Goal: Book appointment/travel/reservation

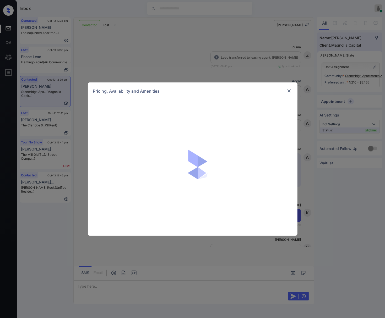
scroll to position [474, 0]
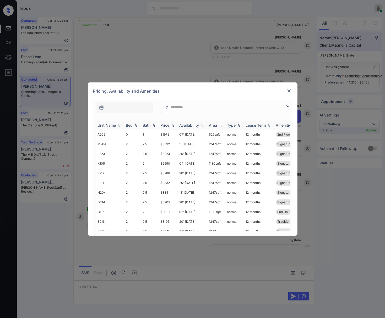
click at [173, 125] on img at bounding box center [172, 125] width 5 height 4
drag, startPoint x: 160, startPoint y: 183, endPoint x: 170, endPoint y: 184, distance: 9.4
click at [170, 184] on td "$1994" at bounding box center [167, 183] width 19 height 10
drag, startPoint x: 161, startPoint y: 134, endPoint x: 172, endPoint y: 135, distance: 11.3
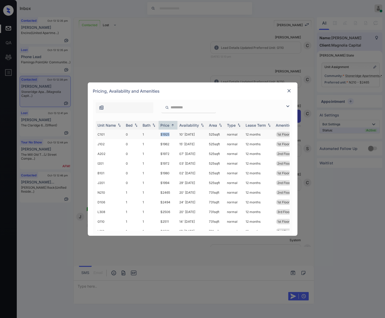
click at [172, 135] on td "$1925" at bounding box center [167, 135] width 19 height 10
copy td "$1925"
click at [289, 90] on img at bounding box center [288, 90] width 5 height 5
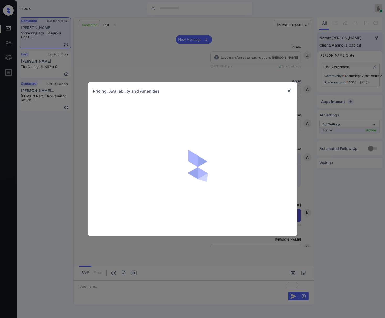
scroll to position [613, 0]
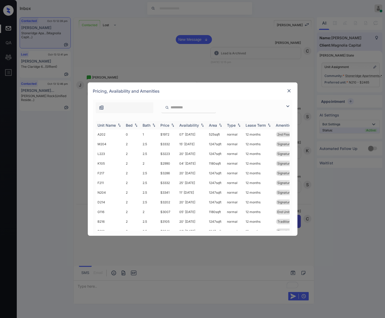
click at [171, 124] on img at bounding box center [172, 125] width 5 height 4
click at [171, 134] on td "$1925" at bounding box center [167, 135] width 19 height 10
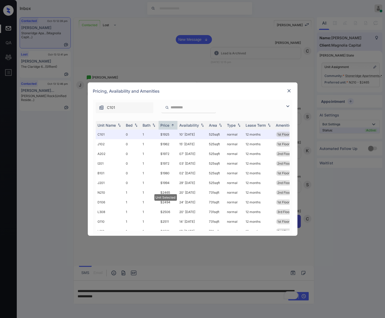
click at [287, 89] on img at bounding box center [288, 90] width 5 height 5
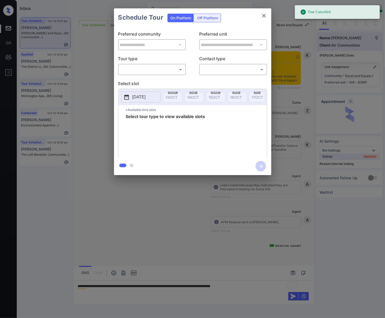
scroll to position [2674, 0]
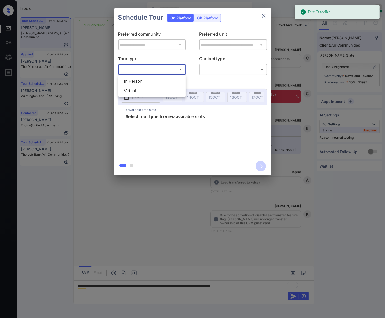
click at [171, 67] on body "Tour Cancelled Inbox Caroline Dacanay Online Set yourself offline Set yourself …" at bounding box center [192, 159] width 385 height 318
click at [165, 90] on li "Virtual" at bounding box center [152, 90] width 64 height 9
type input "*******"
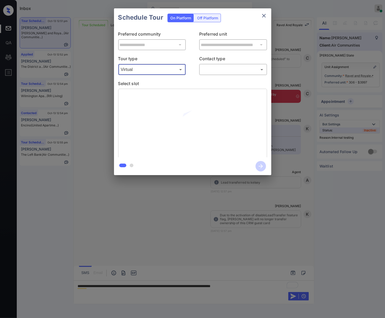
click at [220, 70] on body "Tour Cancelled Inbox Caroline Dacanay Online Set yourself offline Set yourself …" at bounding box center [192, 159] width 385 height 318
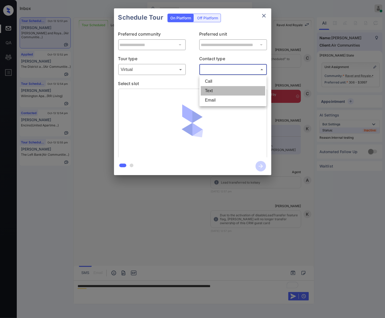
click at [220, 89] on li "Text" at bounding box center [233, 90] width 64 height 9
type input "****"
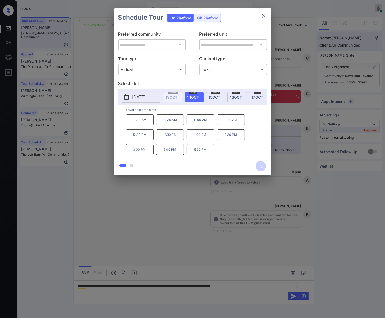
click at [214, 97] on span "15 OCT" at bounding box center [215, 97] width 12 height 4
click at [242, 214] on div at bounding box center [192, 159] width 385 height 318
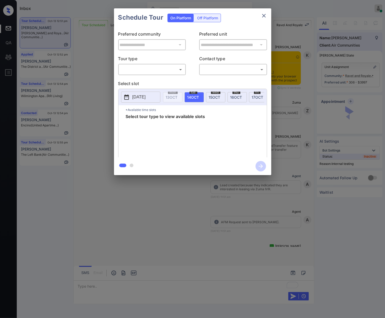
scroll to position [1801, 0]
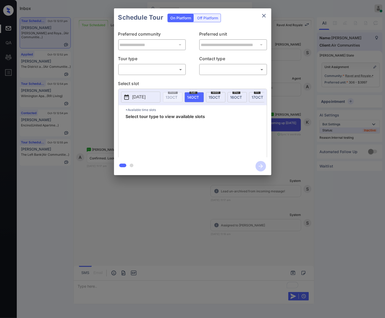
click at [175, 69] on body "Inbox Caroline Dacanay Online Set yourself offline Set yourself on break Profil…" at bounding box center [192, 159] width 385 height 318
click at [166, 88] on li "Virtual" at bounding box center [152, 90] width 64 height 9
type input "*******"
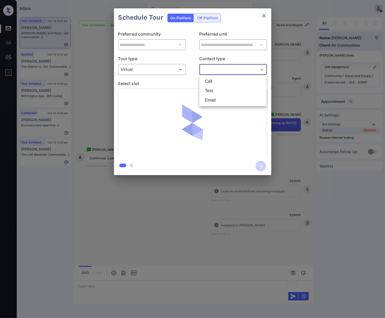
click at [207, 69] on body "Inbox Caroline Dacanay Online Set yourself offline Set yourself on break Profil…" at bounding box center [192, 159] width 385 height 318
click at [212, 90] on li "Text" at bounding box center [233, 90] width 64 height 9
type input "****"
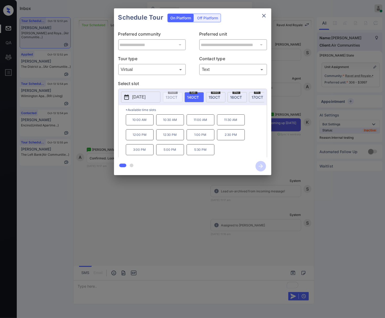
click at [212, 95] on span "[DATE]" at bounding box center [215, 97] width 12 height 4
click at [233, 125] on p "11:30 AM" at bounding box center [231, 119] width 28 height 11
click at [258, 166] on icon "button" at bounding box center [260, 166] width 10 height 10
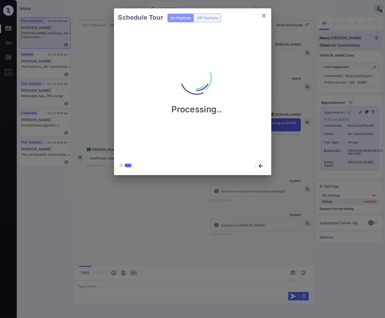
click at [247, 205] on div at bounding box center [192, 159] width 385 height 318
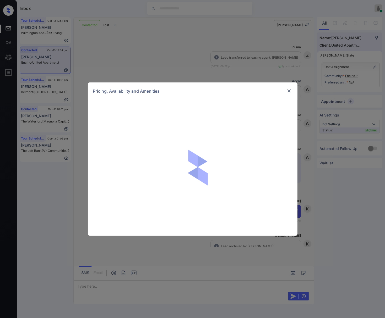
scroll to position [647, 0]
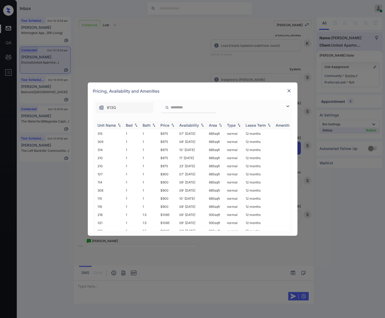
click at [171, 126] on img at bounding box center [172, 125] width 5 height 4
click at [170, 134] on td "$900" at bounding box center [167, 134] width 19 height 8
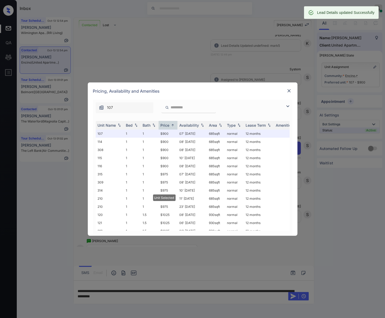
click at [290, 89] on img at bounding box center [288, 90] width 5 height 5
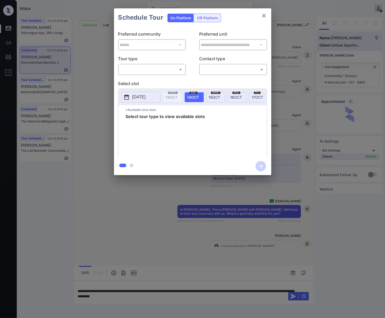
scroll to position [821, 0]
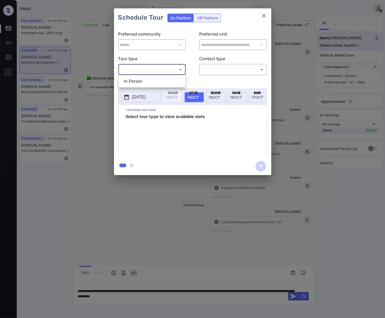
click at [157, 70] on body "Inbox [PERSON_NAME] Online Set yourself offline Set yourself on break Profile S…" at bounding box center [192, 159] width 385 height 318
click at [162, 82] on li "In Person" at bounding box center [152, 81] width 64 height 9
type input "********"
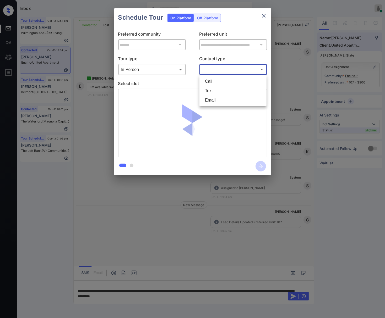
click at [223, 69] on body "Inbox [PERSON_NAME] Online Set yourself offline Set yourself on break Profile S…" at bounding box center [192, 159] width 385 height 318
click at [231, 89] on li "Text" at bounding box center [233, 90] width 64 height 9
type input "****"
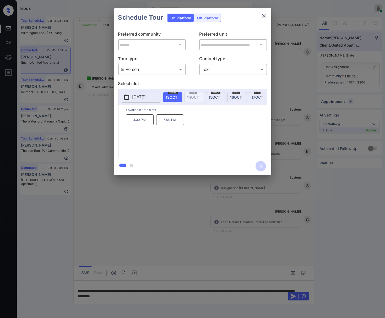
click at [147, 243] on div at bounding box center [192, 159] width 385 height 318
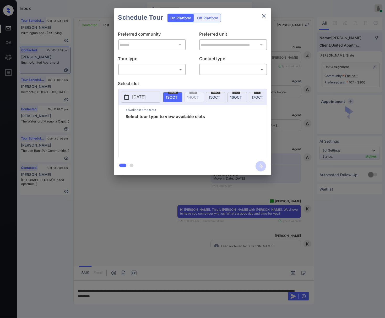
scroll to position [821, 0]
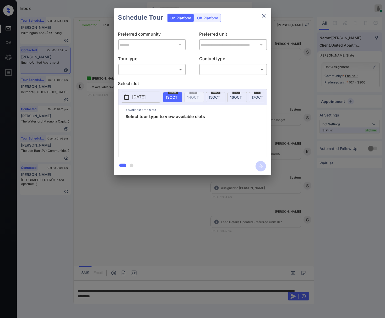
click at [164, 65] on body "Inbox [PERSON_NAME] Online Set yourself offline Set yourself on break Profile S…" at bounding box center [192, 159] width 385 height 318
drag, startPoint x: 162, startPoint y: 81, endPoint x: 244, endPoint y: 71, distance: 83.4
click at [162, 81] on li "In Person" at bounding box center [152, 81] width 64 height 9
type input "********"
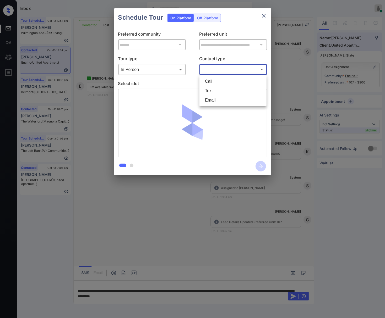
click at [240, 70] on body "Inbox Caroline Dacanay Online Set yourself offline Set yourself on break Profil…" at bounding box center [192, 159] width 385 height 318
click at [229, 90] on li "Text" at bounding box center [233, 90] width 64 height 9
type input "****"
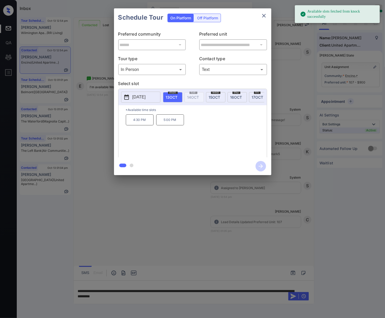
click at [217, 96] on span "15 OCT" at bounding box center [215, 97] width 12 height 4
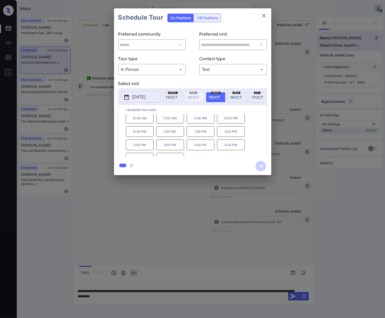
scroll to position [23, 0]
click at [124, 229] on div at bounding box center [192, 159] width 385 height 318
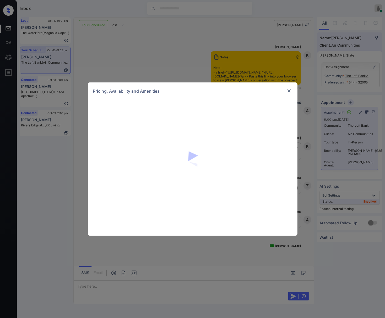
scroll to position [6108, 0]
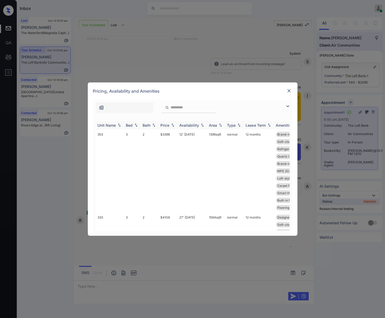
click at [173, 124] on img at bounding box center [172, 125] width 5 height 4
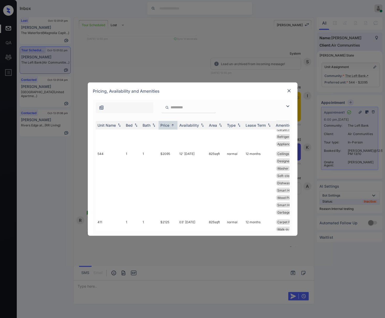
scroll to position [174, 0]
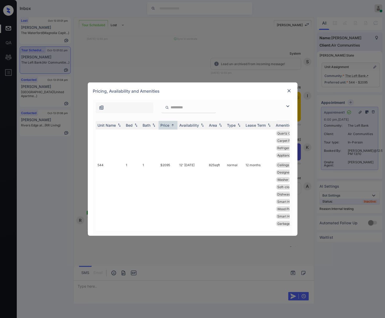
click at [288, 91] on img at bounding box center [288, 90] width 5 height 5
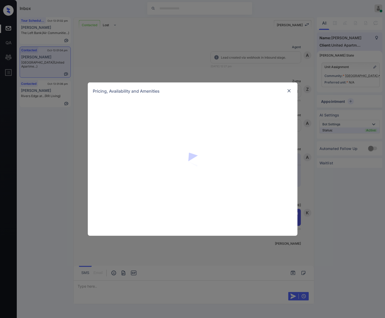
scroll to position [172, 0]
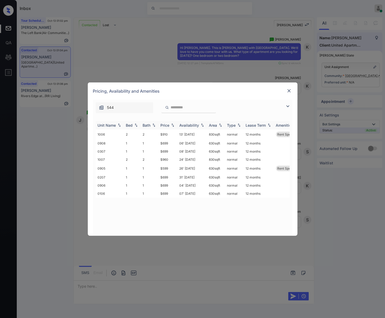
click at [173, 125] on img at bounding box center [172, 125] width 5 height 4
drag, startPoint x: 171, startPoint y: 135, endPoint x: 160, endPoint y: 135, distance: 10.2
click at [160, 135] on td "$599" at bounding box center [167, 135] width 19 height 10
copy td "$599"
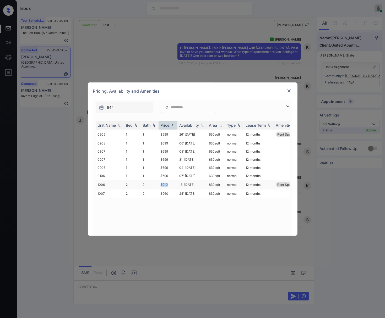
drag, startPoint x: 171, startPoint y: 184, endPoint x: 160, endPoint y: 184, distance: 10.8
click at [160, 184] on td "$910" at bounding box center [167, 185] width 19 height 10
copy td "$910"
click at [118, 254] on div "**********" at bounding box center [192, 159] width 385 height 318
click at [171, 136] on td "$599" at bounding box center [167, 135] width 19 height 10
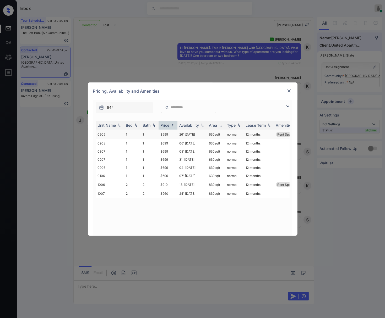
click at [171, 136] on td "$599" at bounding box center [167, 135] width 19 height 10
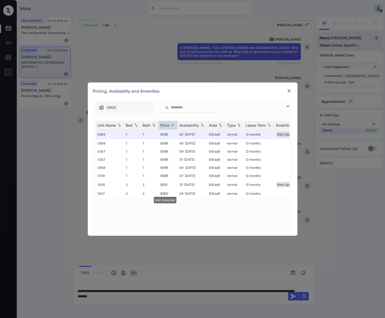
click at [286, 91] on img at bounding box center [288, 90] width 5 height 5
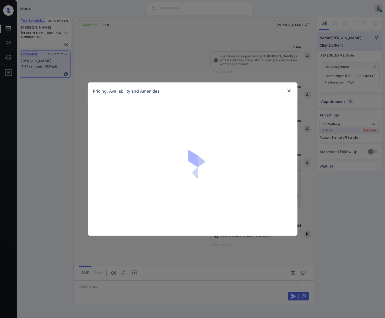
scroll to position [831, 0]
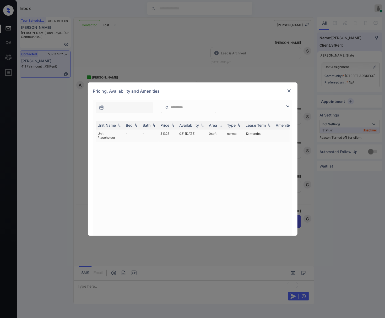
click at [169, 134] on td "$1325" at bounding box center [167, 136] width 19 height 12
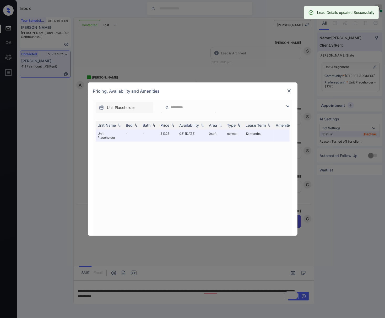
click at [289, 90] on img at bounding box center [288, 90] width 5 height 5
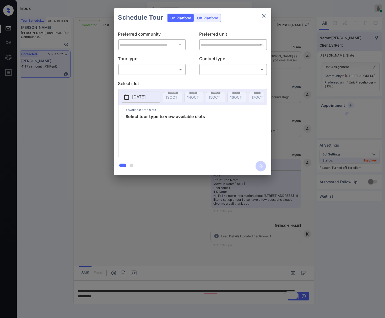
scroll to position [831, 0]
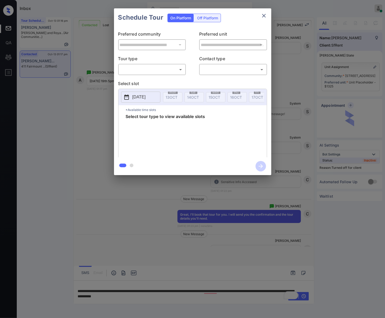
click at [212, 20] on div "Off Platform" at bounding box center [207, 18] width 26 height 8
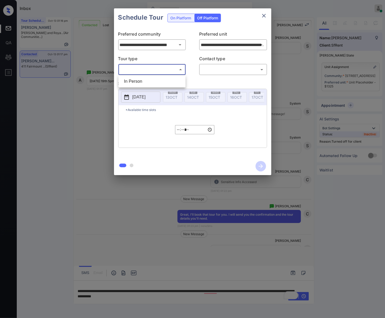
click at [167, 68] on body "Inbox Caroline Dacanay Online Set yourself offline Set yourself on break Profil…" at bounding box center [192, 159] width 385 height 318
click at [171, 79] on li "In Person" at bounding box center [152, 81] width 64 height 9
type input "********"
click at [213, 68] on body "Inbox Caroline Dacanay Online Set yourself offline Set yourself on break Profil…" at bounding box center [192, 159] width 385 height 318
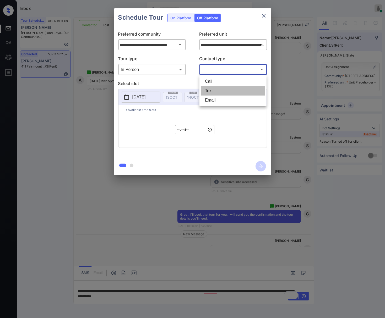
drag, startPoint x: 214, startPoint y: 90, endPoint x: 172, endPoint y: 92, distance: 41.5
click at [214, 90] on li "Text" at bounding box center [233, 90] width 64 height 9
type input "****"
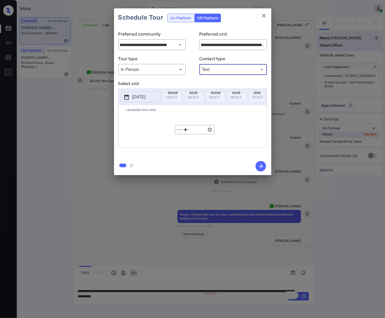
click at [146, 97] on p "2025-10-13" at bounding box center [138, 97] width 13 height 6
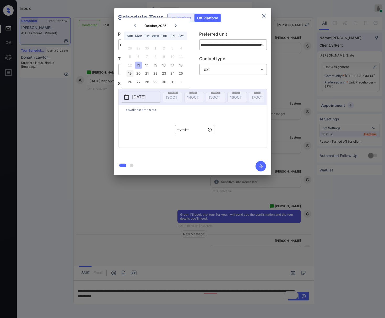
click at [132, 74] on div "19" at bounding box center [129, 73] width 7 height 7
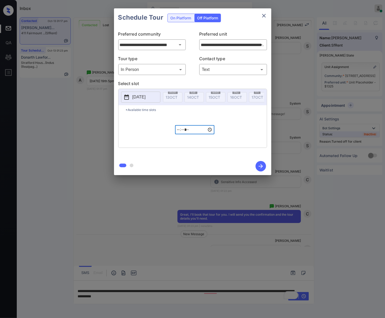
click at [178, 133] on input "*****" at bounding box center [194, 129] width 39 height 9
type input "*****"
click at [259, 168] on icon "button" at bounding box center [260, 166] width 10 height 10
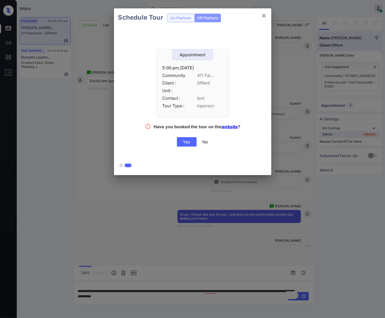
click at [188, 140] on div "Yes" at bounding box center [187, 141] width 20 height 9
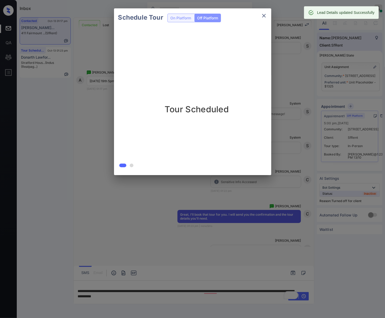
click at [189, 225] on div at bounding box center [192, 159] width 385 height 318
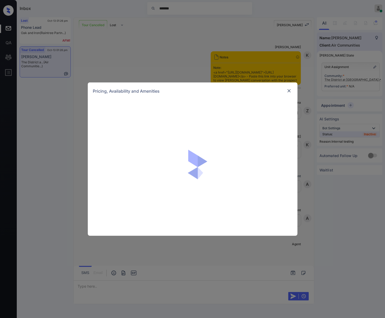
scroll to position [2643, 0]
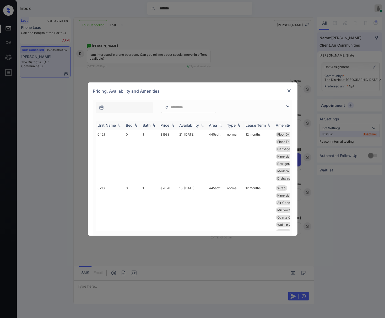
click at [173, 125] on img at bounding box center [172, 125] width 5 height 4
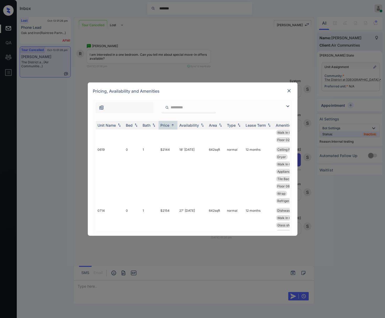
scroll to position [454, 0]
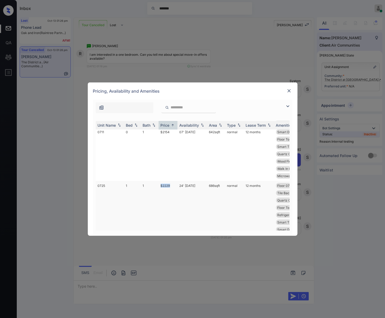
drag, startPoint x: 172, startPoint y: 194, endPoint x: 154, endPoint y: 193, distance: 17.8
click at [154, 193] on tr "0725 1 1 $2229 24' Oct 25 686 sqft normal 12 months Floor 07 Garbage disposa...…" at bounding box center [233, 211] width 274 height 61
copy tr "$2229"
click at [122, 256] on div "**********" at bounding box center [192, 159] width 385 height 318
click at [152, 201] on td "1" at bounding box center [150, 211] width 18 height 61
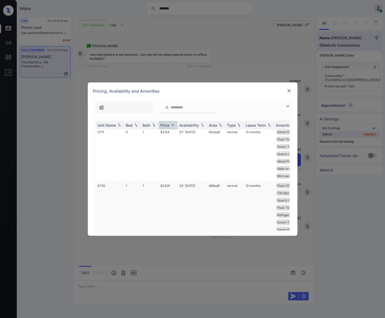
drag, startPoint x: 152, startPoint y: 201, endPoint x: 353, endPoint y: 92, distance: 228.9
click at [152, 200] on td "1" at bounding box center [150, 211] width 18 height 61
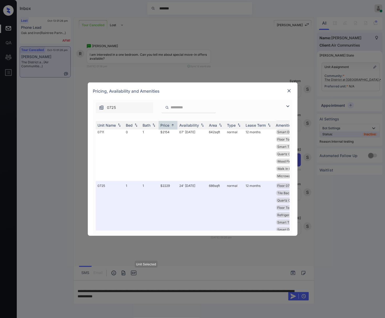
click at [289, 91] on img at bounding box center [288, 90] width 5 height 5
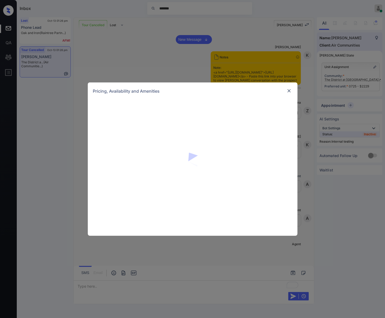
scroll to position [2611, 0]
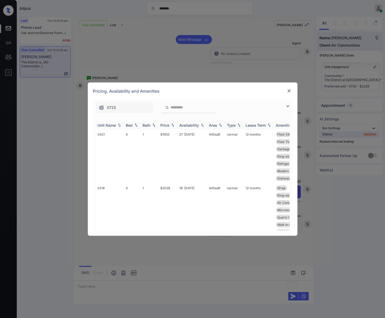
click at [172, 123] on img at bounding box center [172, 125] width 5 height 4
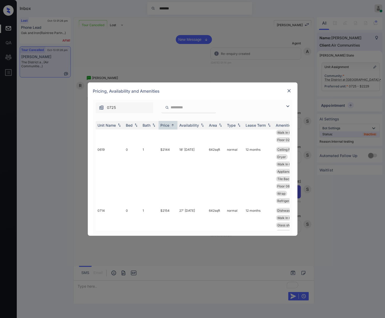
scroll to position [454, 0]
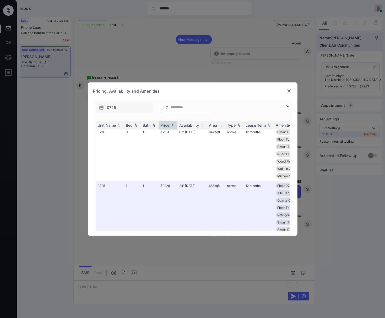
click at [289, 88] on img at bounding box center [288, 90] width 5 height 5
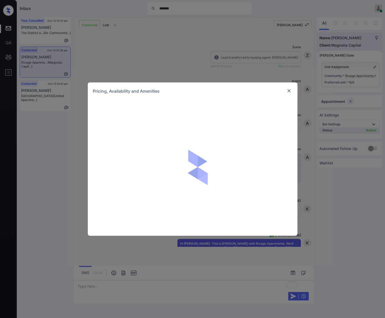
scroll to position [217, 0]
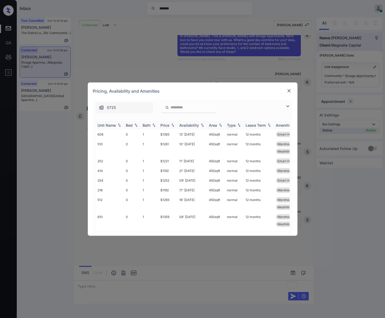
click at [173, 124] on img at bounding box center [172, 125] width 5 height 4
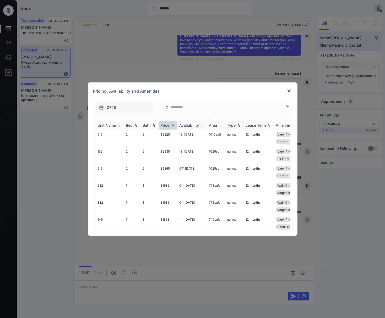
click at [173, 124] on img at bounding box center [172, 125] width 5 height 4
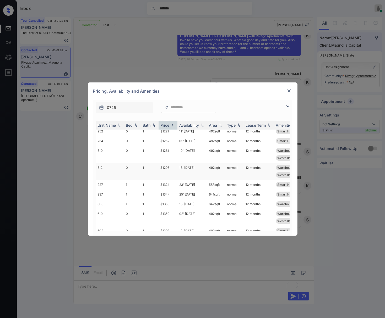
scroll to position [35, 0]
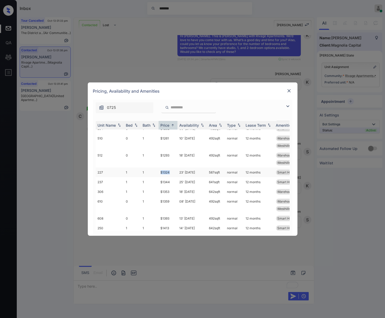
drag, startPoint x: 169, startPoint y: 173, endPoint x: 158, endPoint y: 172, distance: 11.3
click at [158, 172] on tr "227 1 1 $1324 23' [DATE] 587 sqft normal 12 months Smart Home Enab..." at bounding box center [233, 173] width 274 height 10
copy tr "$1324"
click at [170, 173] on td "$1324" at bounding box center [167, 173] width 19 height 10
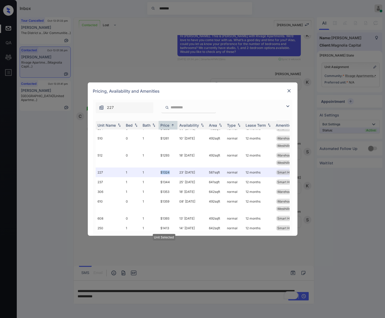
click at [288, 93] on img at bounding box center [288, 90] width 5 height 5
